Goal: Information Seeking & Learning: Learn about a topic

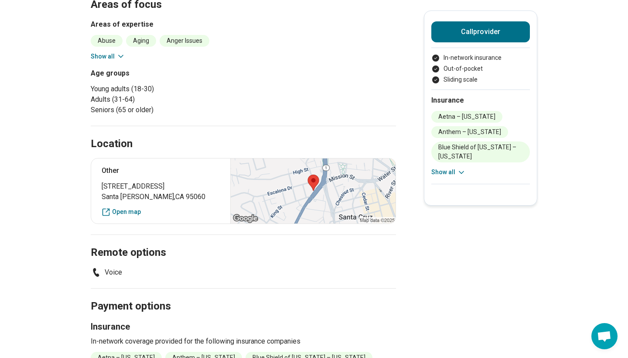
scroll to position [199, 0]
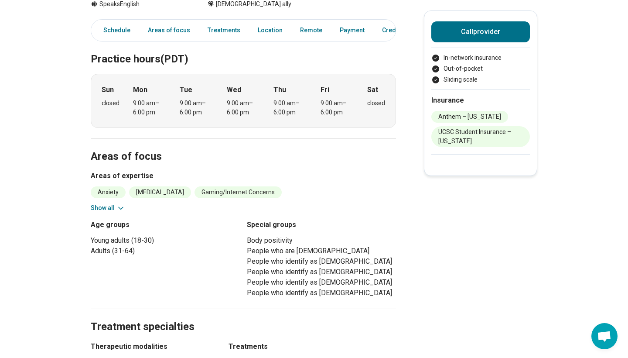
scroll to position [186, 0]
click at [113, 206] on button "Show all" at bounding box center [108, 207] width 34 height 9
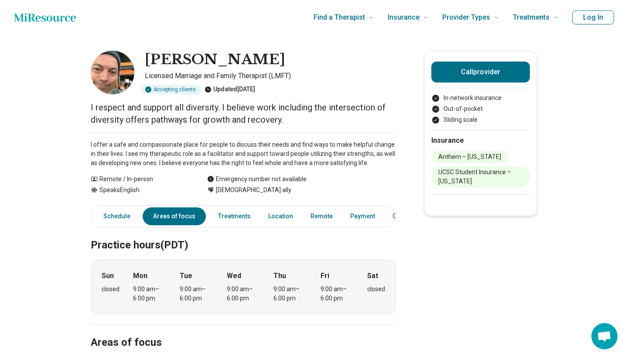
scroll to position [0, 0]
click at [275, 219] on link "Location" at bounding box center [280, 216] width 35 height 18
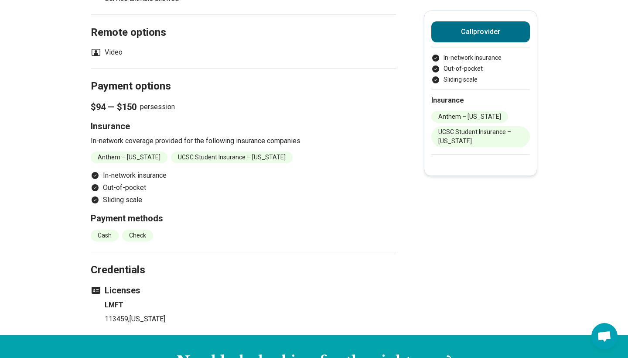
scroll to position [780, 0]
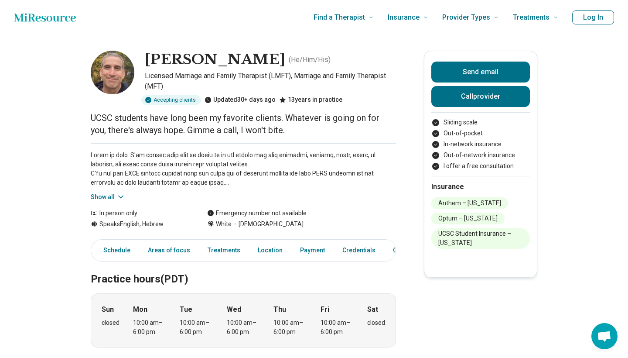
click at [113, 198] on button "Show all" at bounding box center [108, 196] width 34 height 9
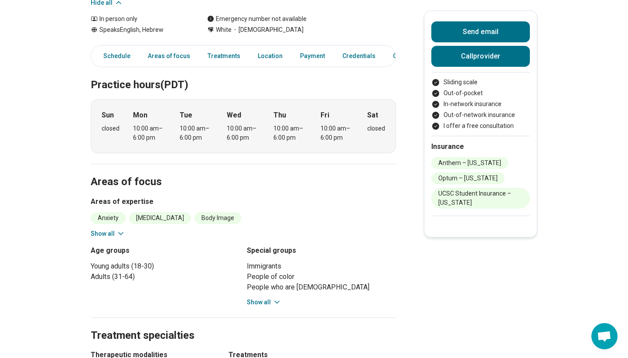
scroll to position [270, 0]
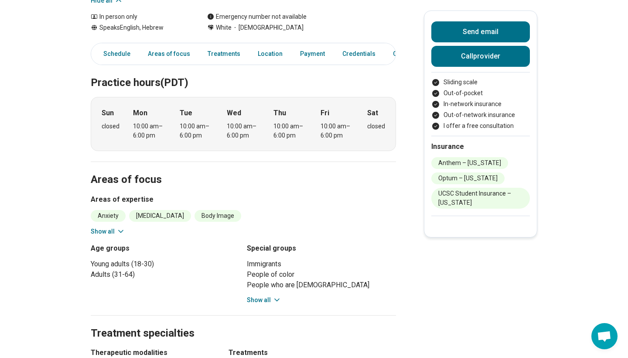
click at [117, 229] on icon at bounding box center [121, 231] width 9 height 9
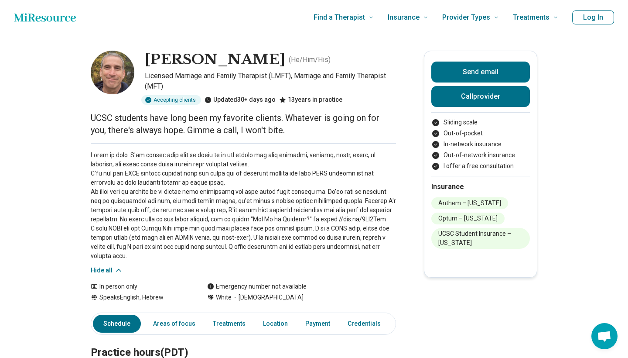
scroll to position [0, 0]
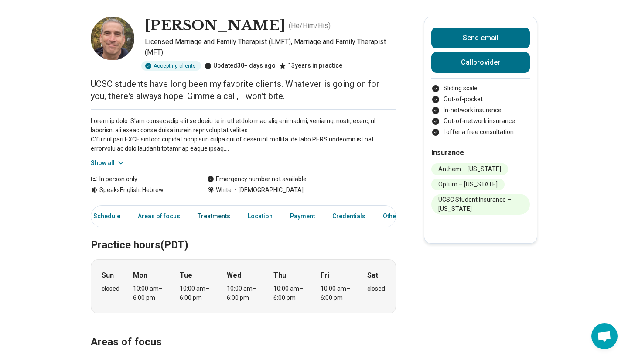
scroll to position [0, 12]
click at [250, 211] on link "Location" at bounding box center [258, 216] width 35 height 18
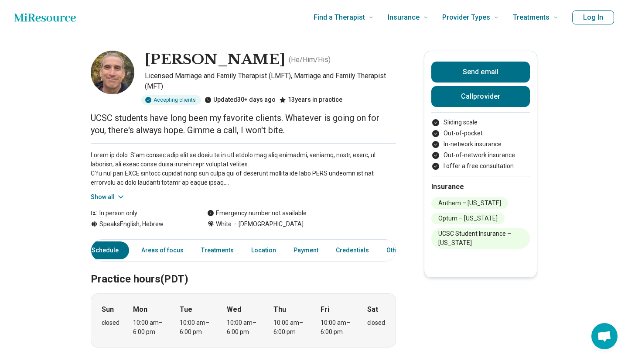
scroll to position [0, 0]
